Goal: Download file/media

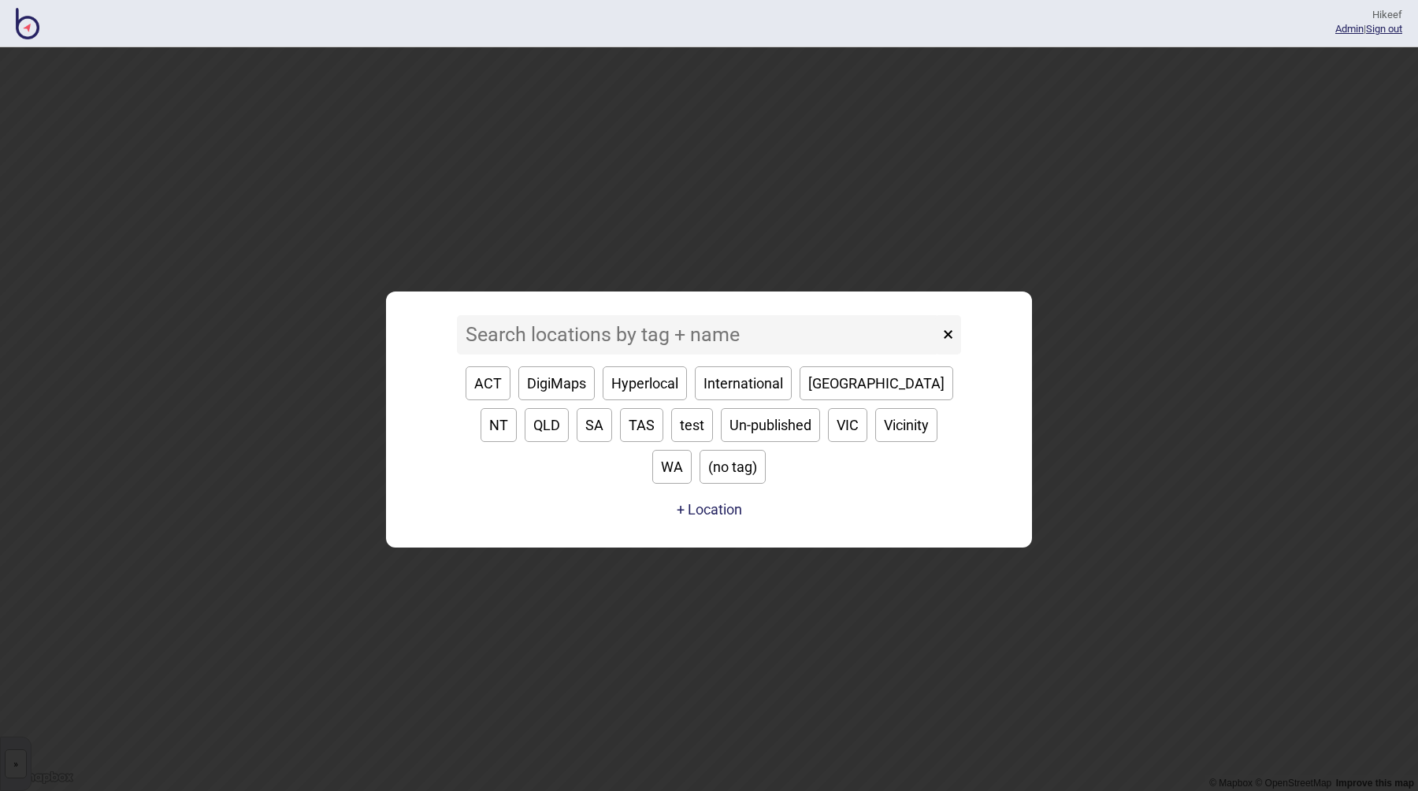
click at [617, 347] on input at bounding box center [698, 334] width 482 height 39
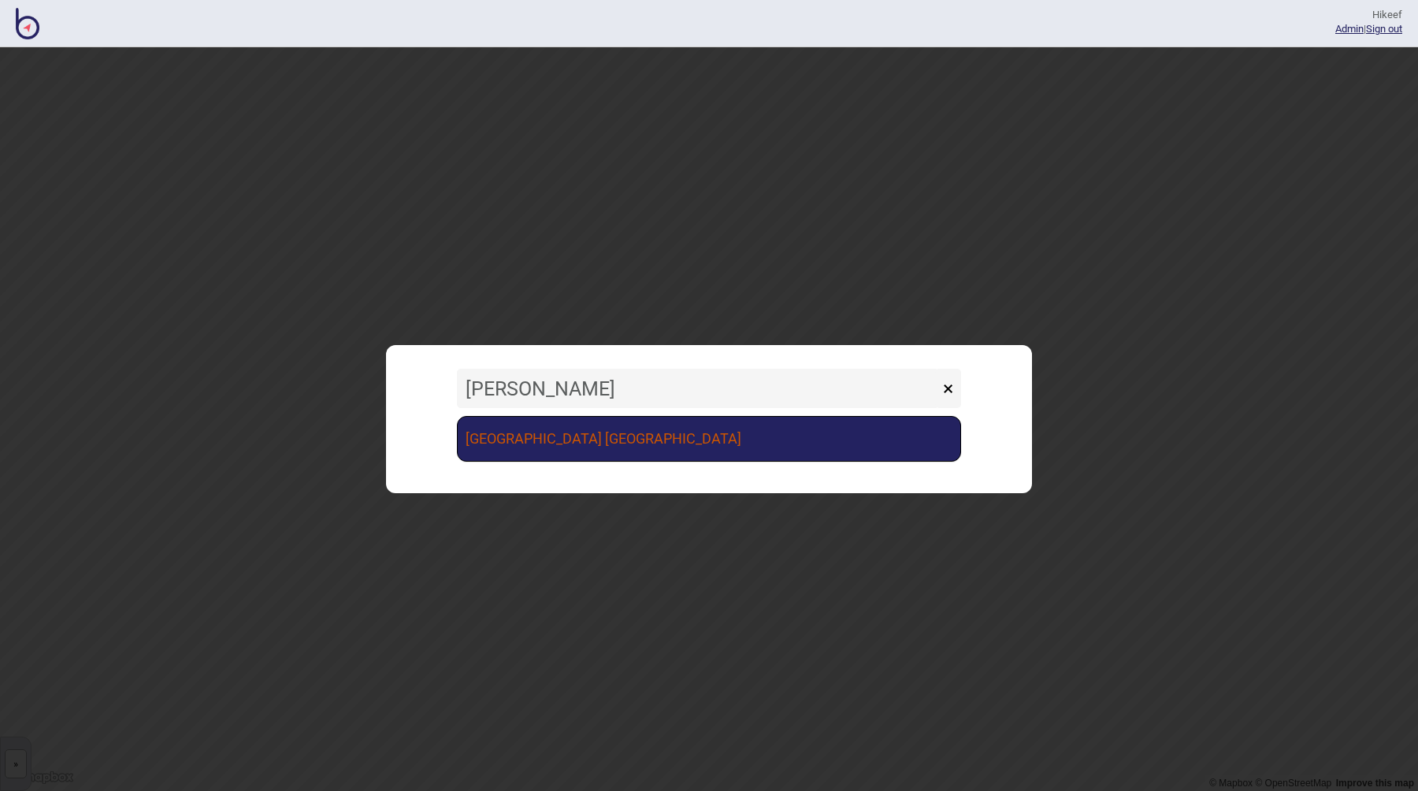
type input "[PERSON_NAME]"
click at [604, 436] on link "[GEOGRAPHIC_DATA] [GEOGRAPHIC_DATA]" at bounding box center [709, 439] width 504 height 46
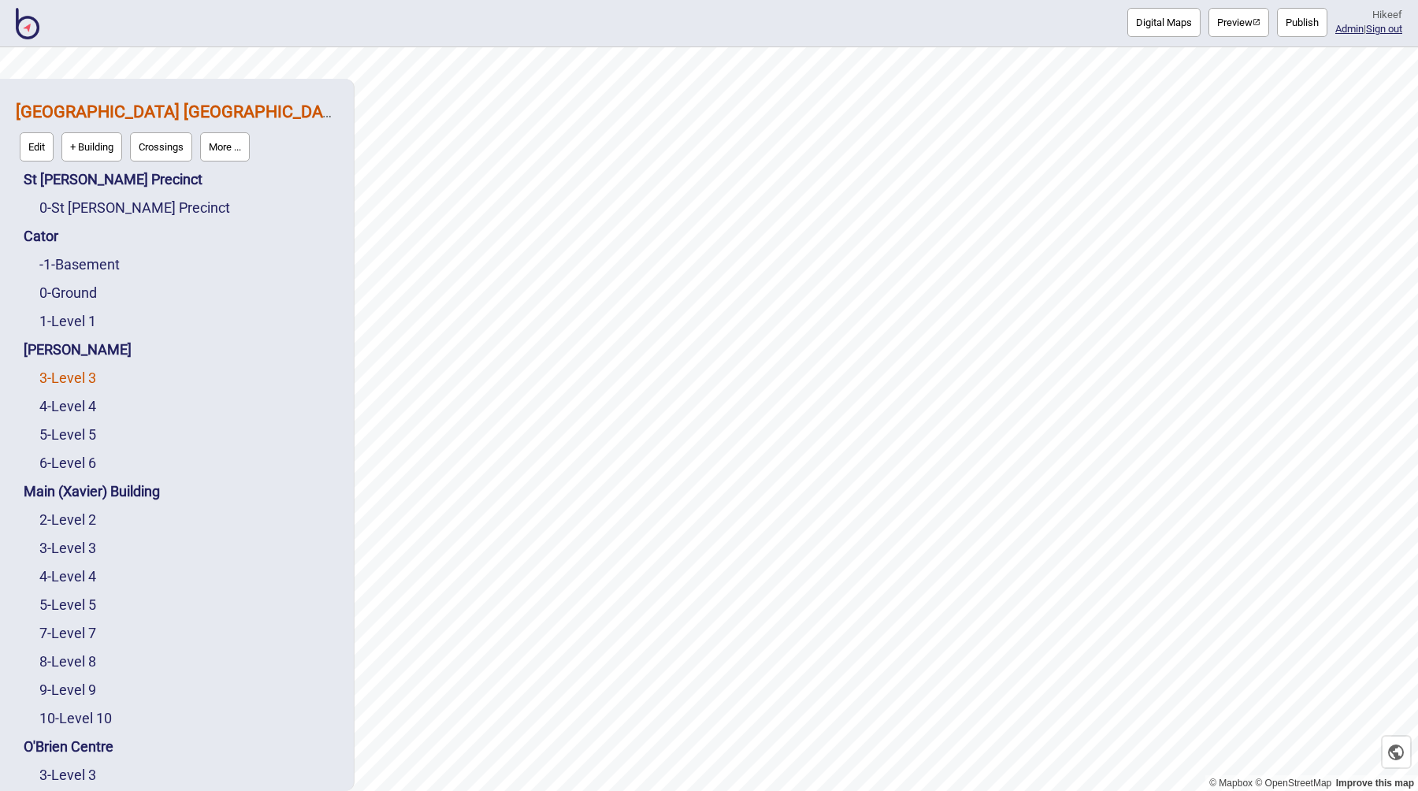
click at [96, 377] on link "3 - Level 3" at bounding box center [67, 377] width 57 height 17
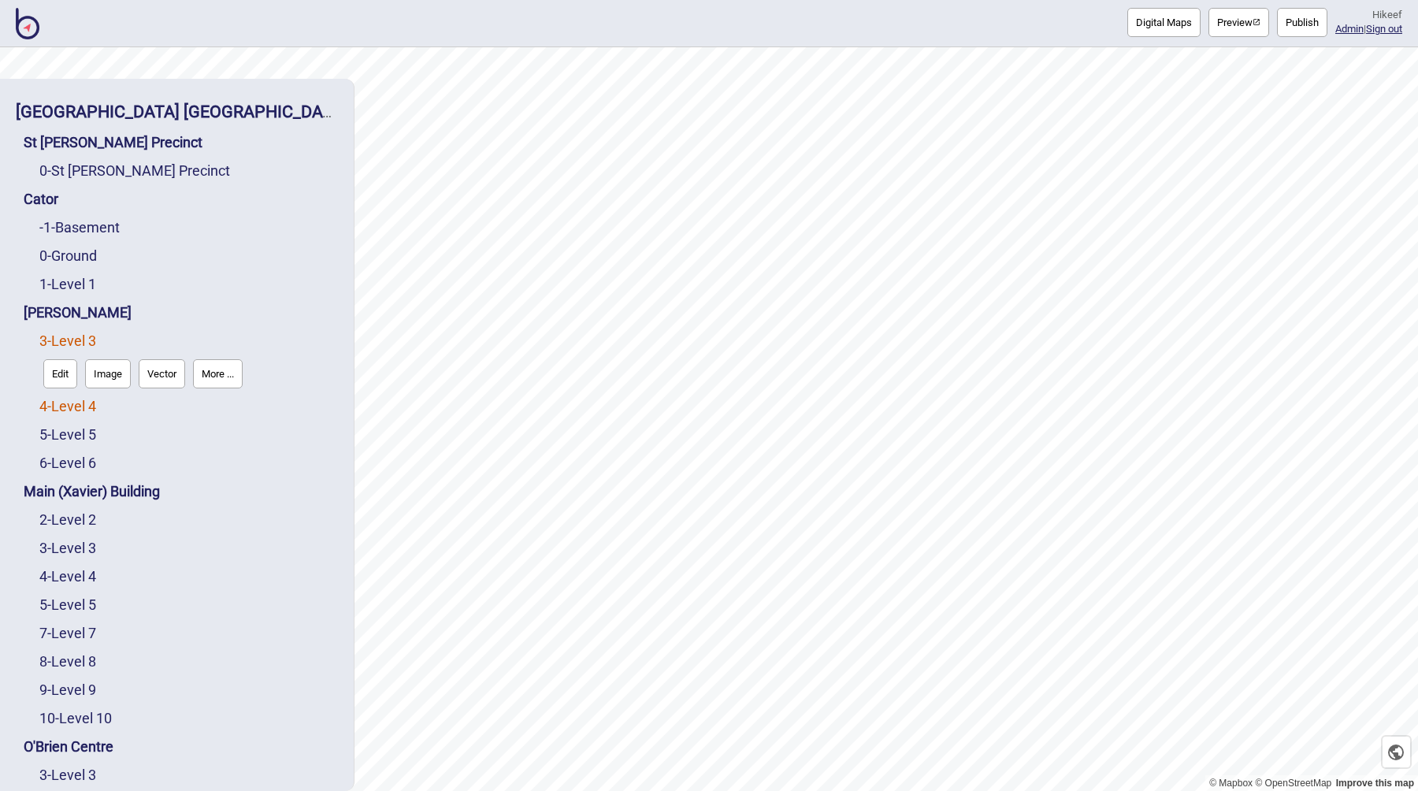
click at [84, 408] on link "4 - Level 4" at bounding box center [67, 406] width 57 height 17
click at [82, 574] on link "4 - Level 4" at bounding box center [67, 576] width 57 height 17
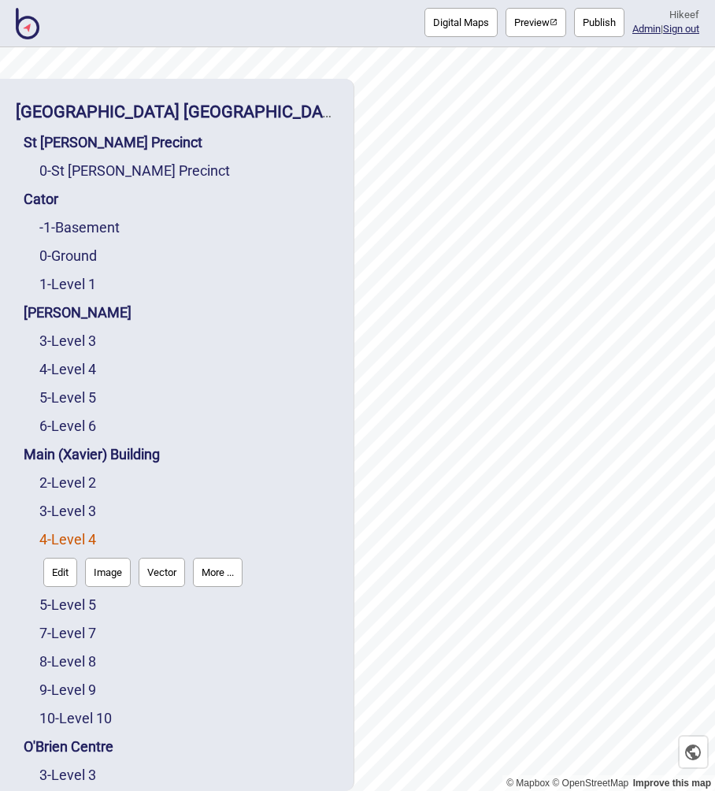
click at [119, 574] on button "Image" at bounding box center [108, 572] width 46 height 29
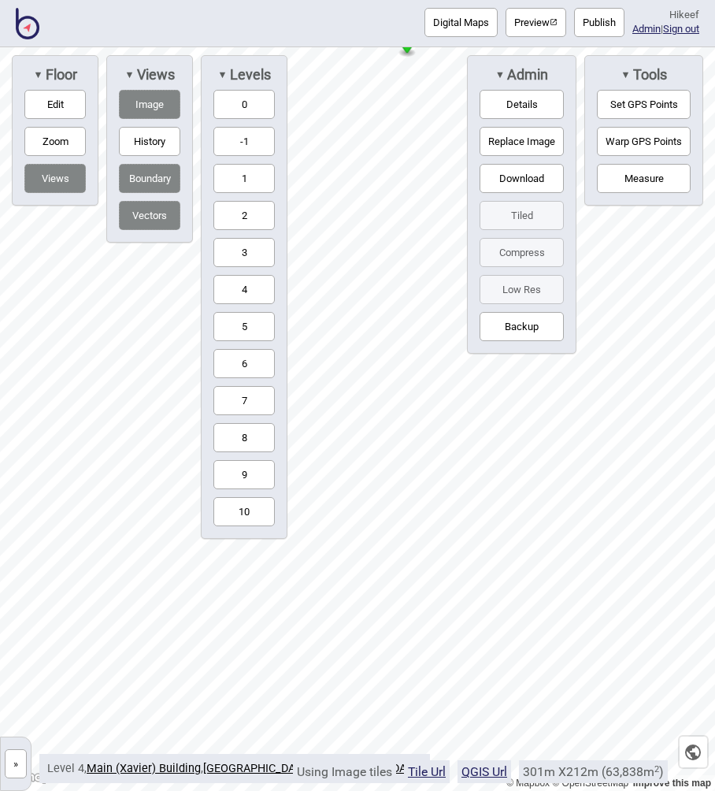
click at [525, 180] on button "Download" at bounding box center [522, 178] width 84 height 29
